Goal: Information Seeking & Learning: Understand process/instructions

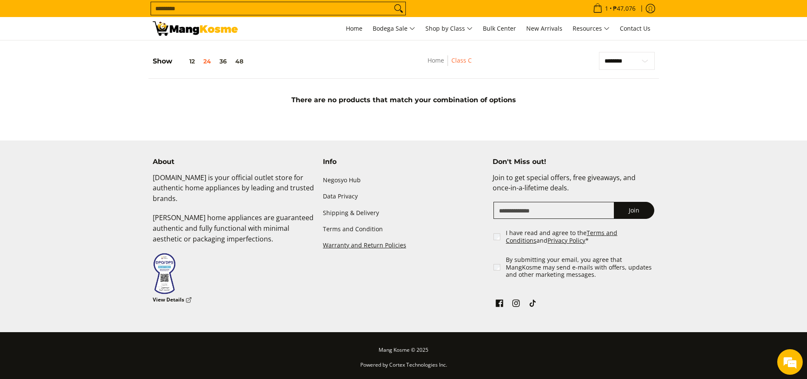
scroll to position [108, 0]
click at [358, 217] on link "Shipping & Delivery" at bounding box center [404, 213] width 162 height 16
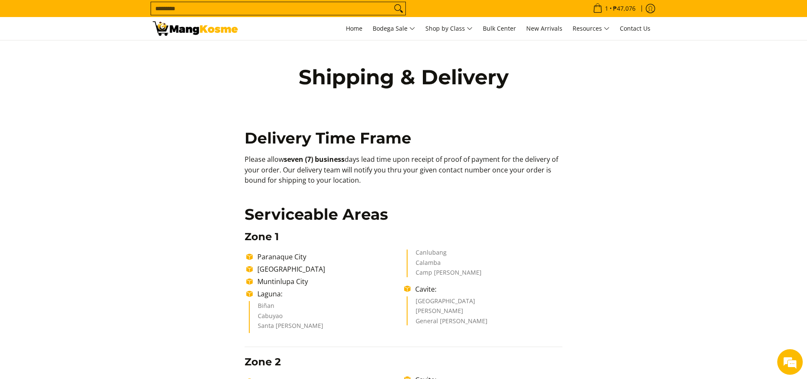
copy p "Please allow seven (7) business days lead time upon receipt of proof of payment…"
drag, startPoint x: 306, startPoint y: 180, endPoint x: 228, endPoint y: 156, distance: 81.5
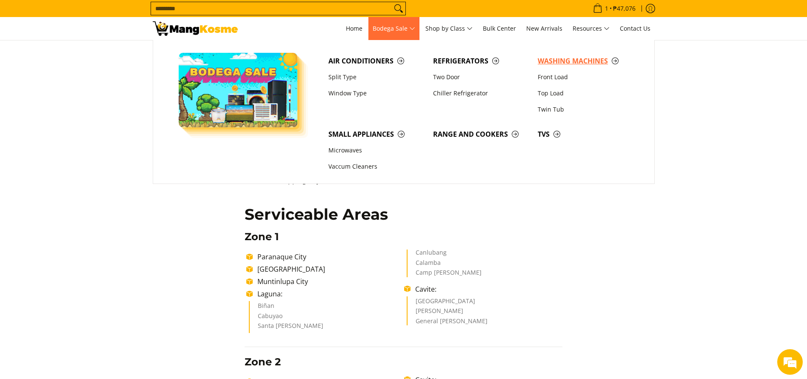
click at [572, 62] on span "Washing Machines" at bounding box center [586, 61] width 96 height 11
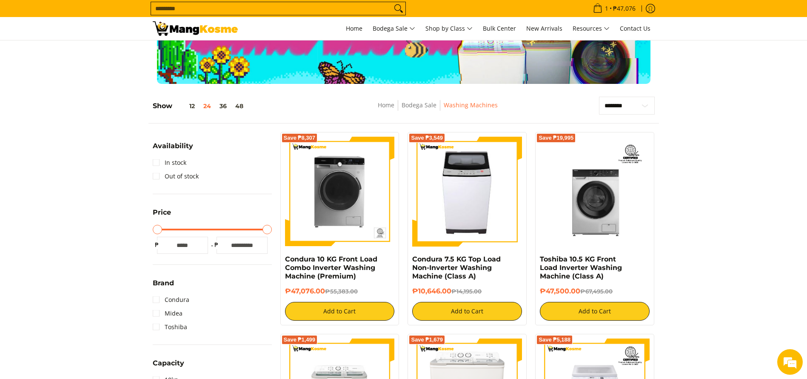
click at [349, 8] on input "Search..." at bounding box center [271, 8] width 241 height 13
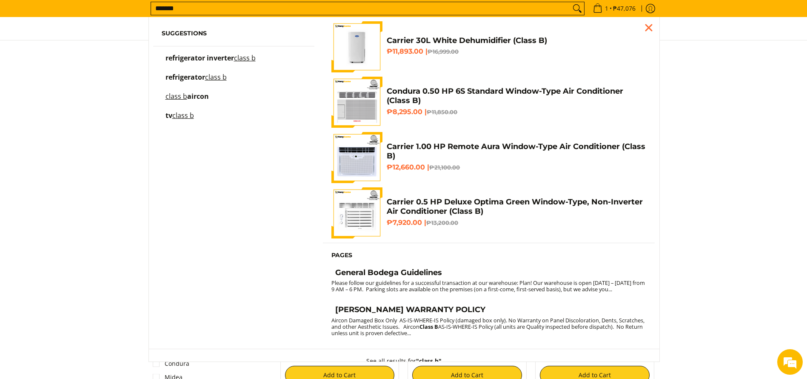
type input "*******"
